Goal: Task Accomplishment & Management: Use online tool/utility

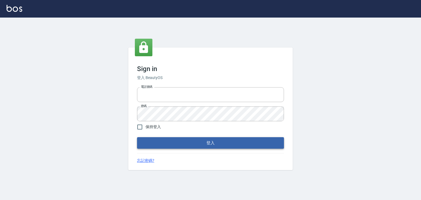
type input "0952331713"
click at [211, 142] on button "登入" at bounding box center [210, 143] width 147 height 12
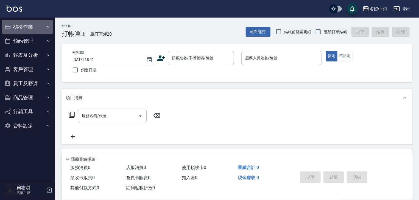
click at [48, 25] on icon "button" at bounding box center [48, 27] width 4 height 4
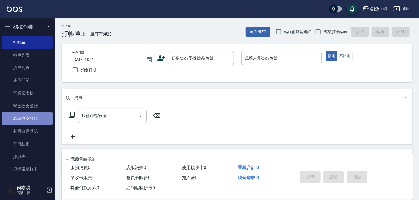
click at [31, 119] on link "高階收支登錄" at bounding box center [27, 118] width 50 height 13
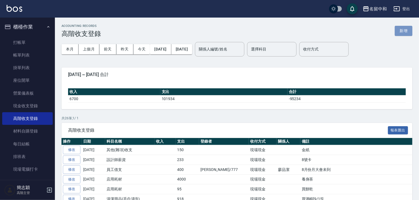
click at [403, 33] on button "新增" at bounding box center [403, 31] width 18 height 10
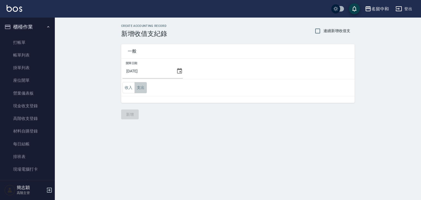
click at [140, 87] on button "支出" at bounding box center [141, 87] width 12 height 11
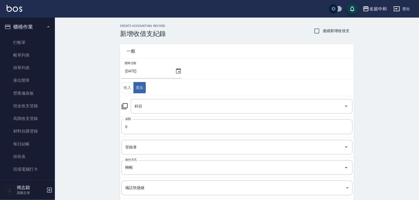
click at [125, 107] on icon at bounding box center [124, 106] width 7 height 7
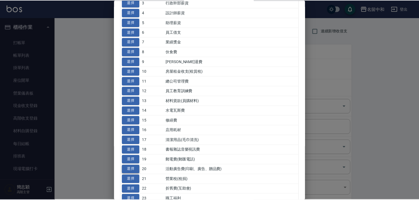
scroll to position [66, 0]
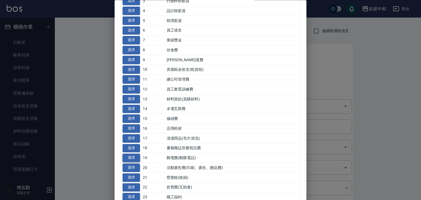
click at [129, 156] on button "選擇" at bounding box center [132, 158] width 18 height 9
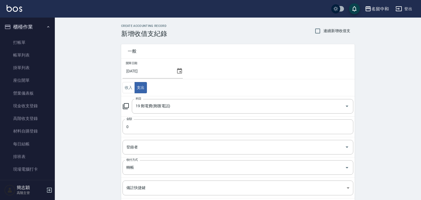
type input "19 郵電費(郵匯電話)"
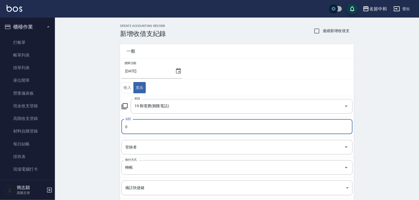
click at [126, 127] on input "0" at bounding box center [236, 126] width 231 height 15
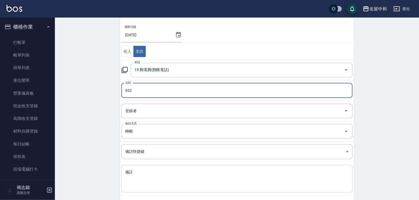
scroll to position [61, 0]
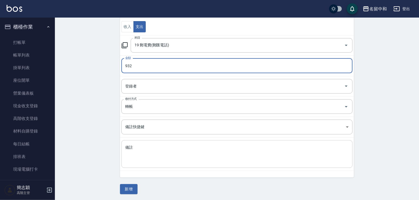
type input "932"
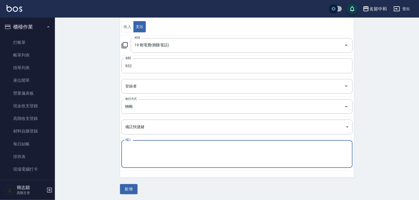
click at [151, 152] on textarea "備註" at bounding box center [236, 154] width 223 height 19
type textarea "網路費"
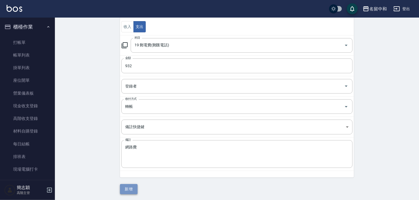
click at [131, 188] on button "新增" at bounding box center [129, 189] width 18 height 10
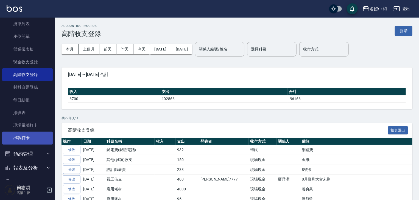
scroll to position [88, 0]
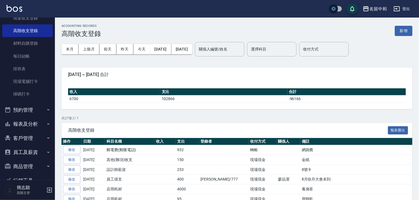
click at [46, 124] on icon "button" at bounding box center [48, 124] width 4 height 4
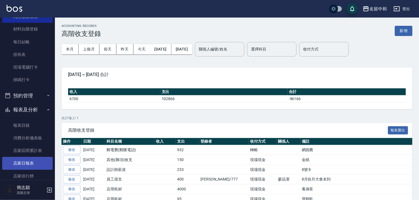
scroll to position [110, 0]
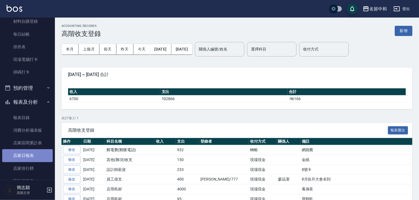
click at [30, 154] on link "店家日報表" at bounding box center [27, 155] width 50 height 13
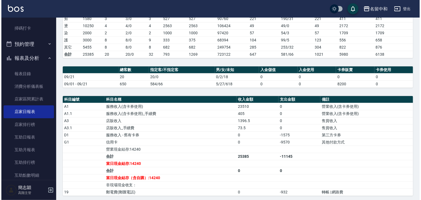
scroll to position [88, 0]
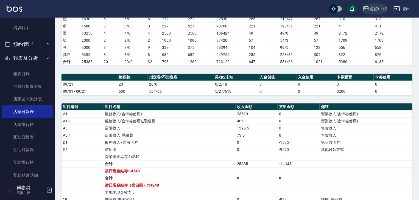
click at [365, 9] on icon "button" at bounding box center [365, 8] width 7 height 7
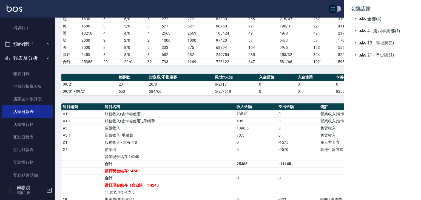
click at [364, 15] on li "切換店家" at bounding box center [383, 8] width 64 height 13
click at [360, 20] on icon at bounding box center [363, 18] width 7 height 3
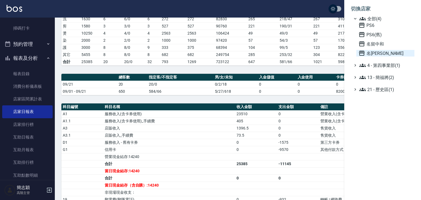
click at [363, 52] on icon at bounding box center [361, 53] width 5 height 5
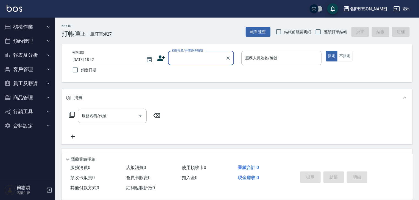
click at [48, 55] on icon "button" at bounding box center [48, 54] width 2 height 1
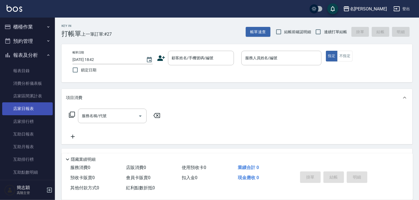
click at [28, 107] on link "店家日報表" at bounding box center [27, 108] width 50 height 13
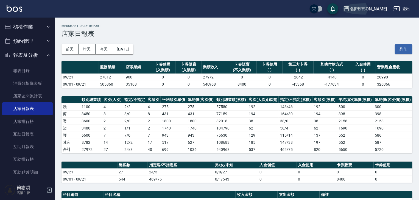
click at [349, 8] on icon "button" at bounding box center [345, 8] width 5 height 5
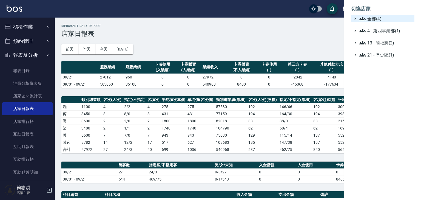
click at [363, 18] on icon at bounding box center [363, 18] width 7 height 3
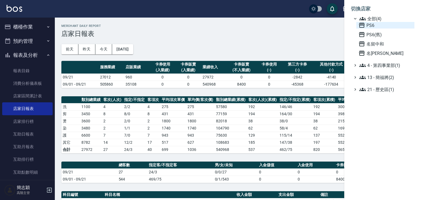
click at [364, 25] on icon at bounding box center [361, 25] width 5 height 5
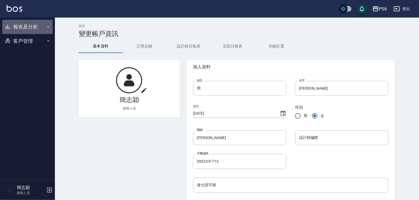
click at [49, 27] on icon "button" at bounding box center [48, 27] width 4 height 4
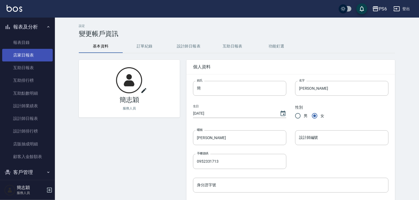
click at [26, 53] on link "店家日報表" at bounding box center [27, 55] width 50 height 13
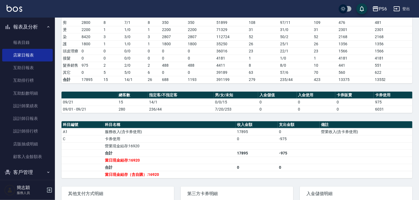
scroll to position [132, 0]
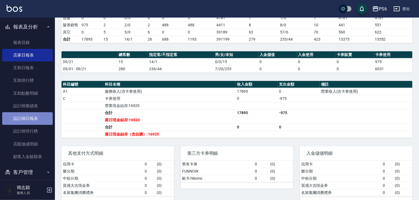
click at [33, 118] on link "設計師日報表" at bounding box center [27, 118] width 50 height 13
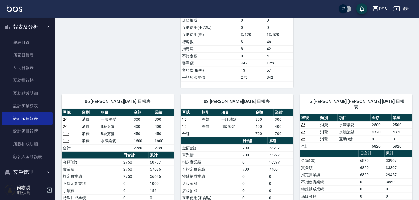
scroll to position [174, 0]
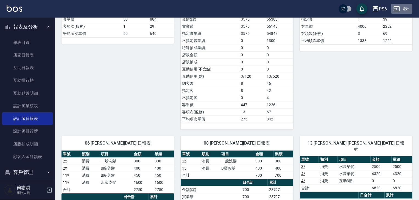
click at [405, 8] on button "登出" at bounding box center [401, 9] width 21 height 10
